Goal: Transaction & Acquisition: Purchase product/service

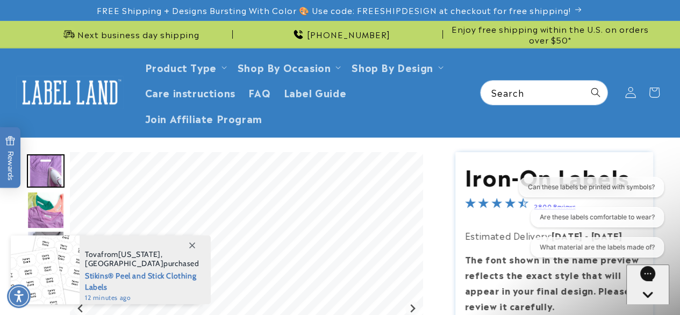
click at [635, 93] on icon at bounding box center [630, 92] width 11 height 11
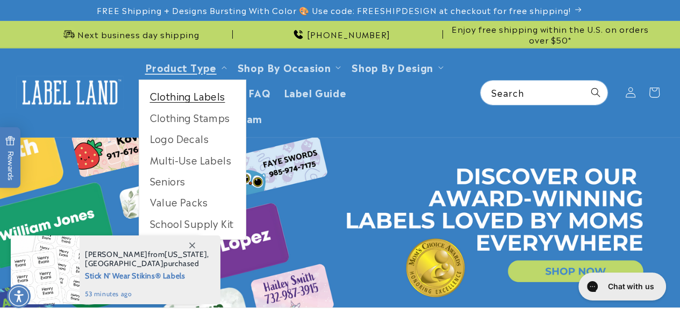
click at [211, 101] on link "Clothing Labels" at bounding box center [192, 96] width 107 height 21
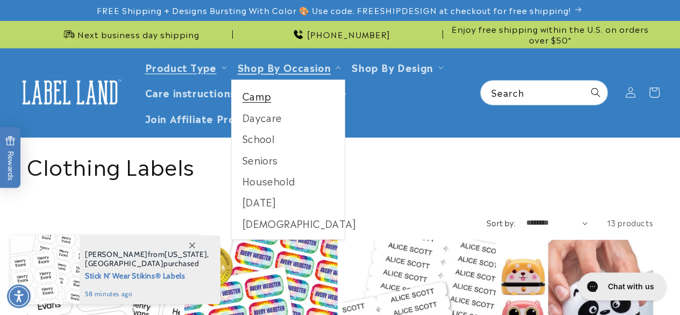
click at [282, 94] on link "Camp" at bounding box center [289, 96] width 114 height 21
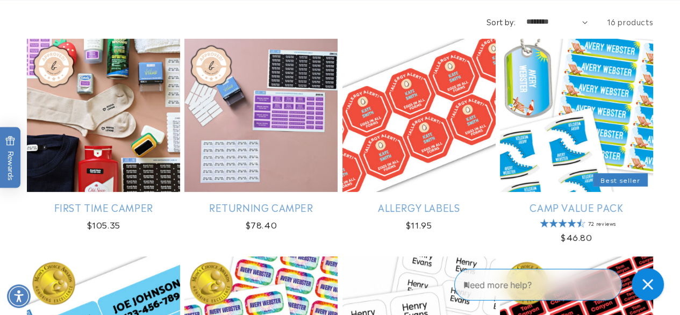
scroll to position [215, 0]
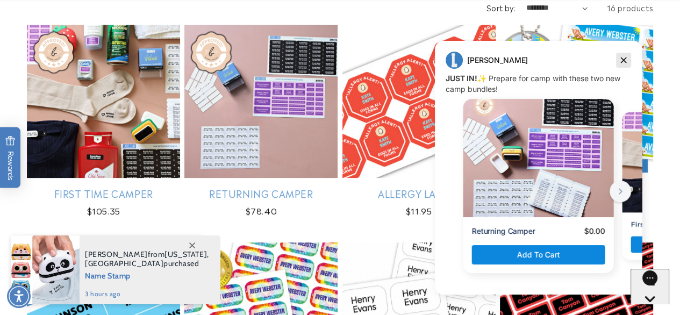
click at [621, 60] on icon "Dismiss campaign" at bounding box center [624, 60] width 11 height 13
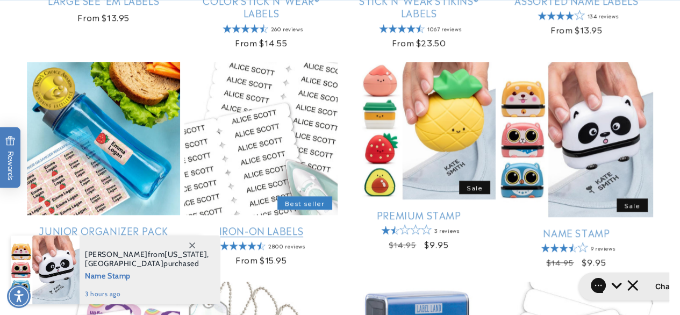
scroll to position [646, 0]
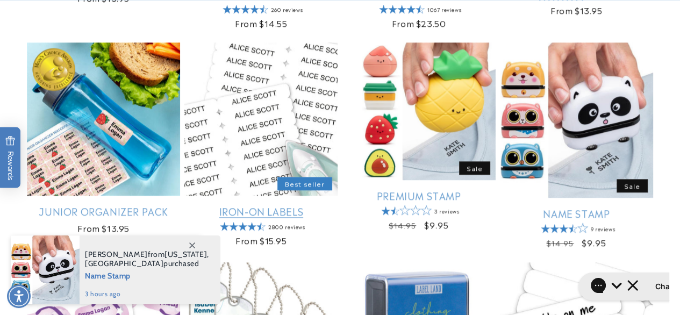
click at [258, 205] on link "Iron-On Labels" at bounding box center [261, 211] width 153 height 12
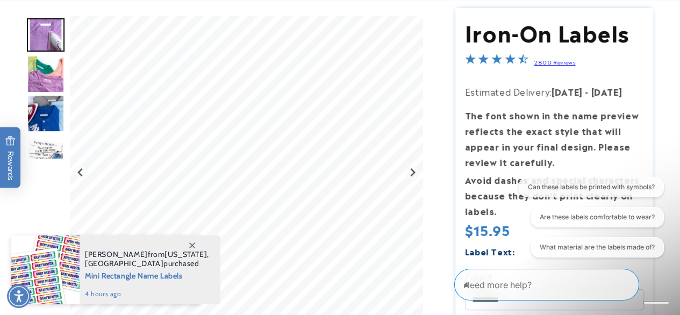
scroll to position [161, 0]
